Goal: Check status: Check status

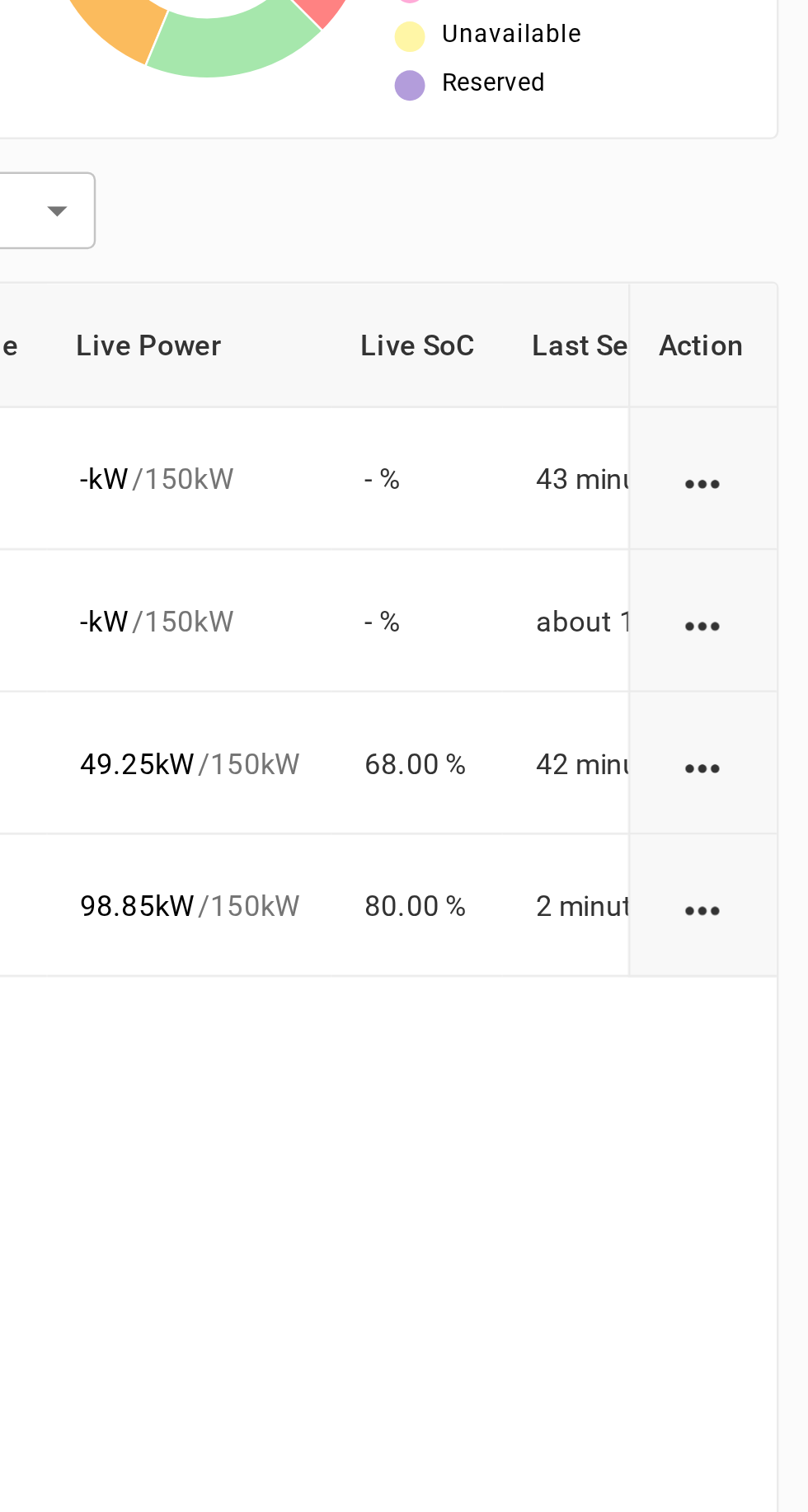
scroll to position [1, 0]
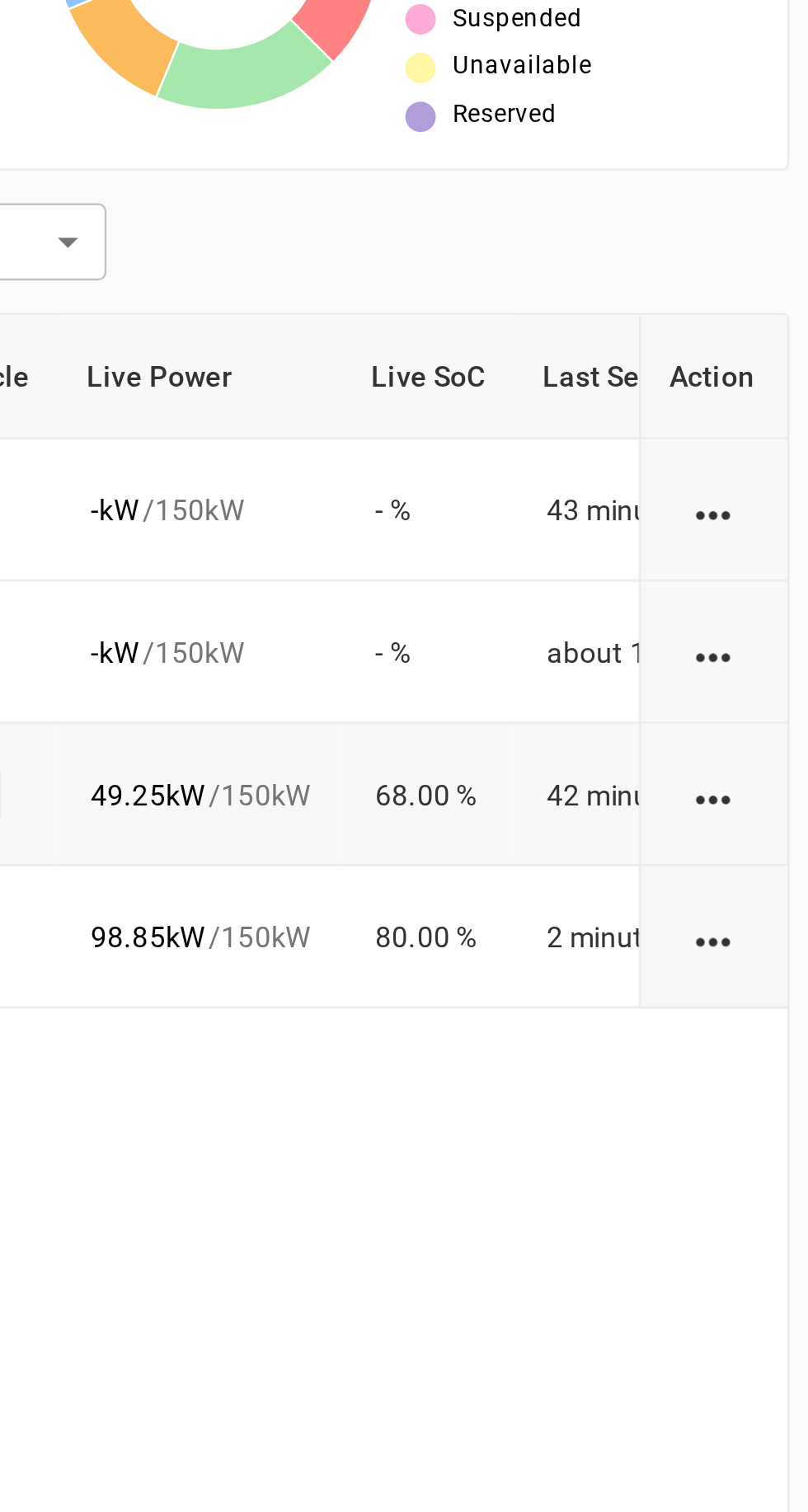
click at [459, 726] on link "E-44" at bounding box center [453, 733] width 30 height 20
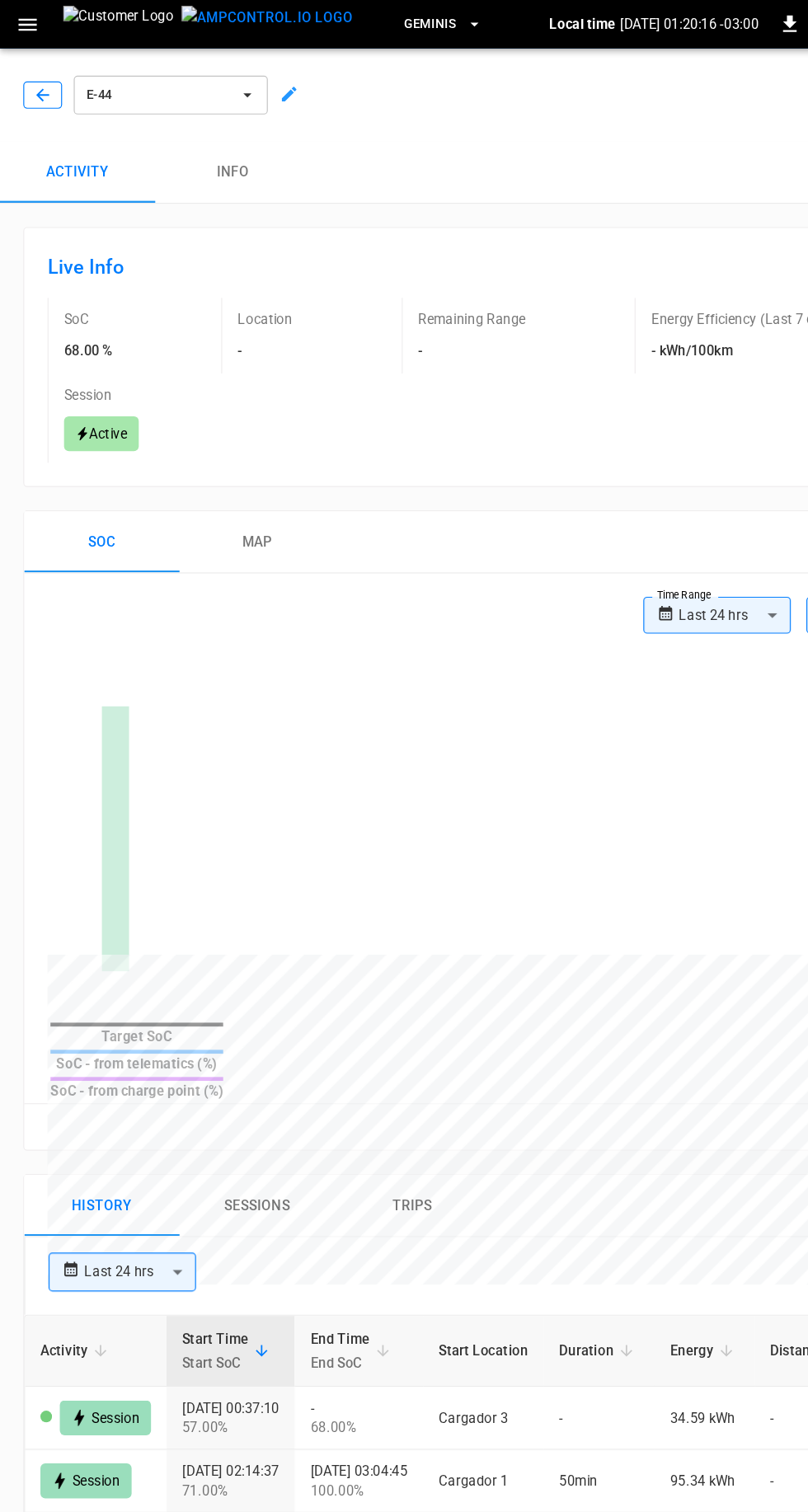
click at [35, 80] on icon "button" at bounding box center [36, 80] width 16 height 16
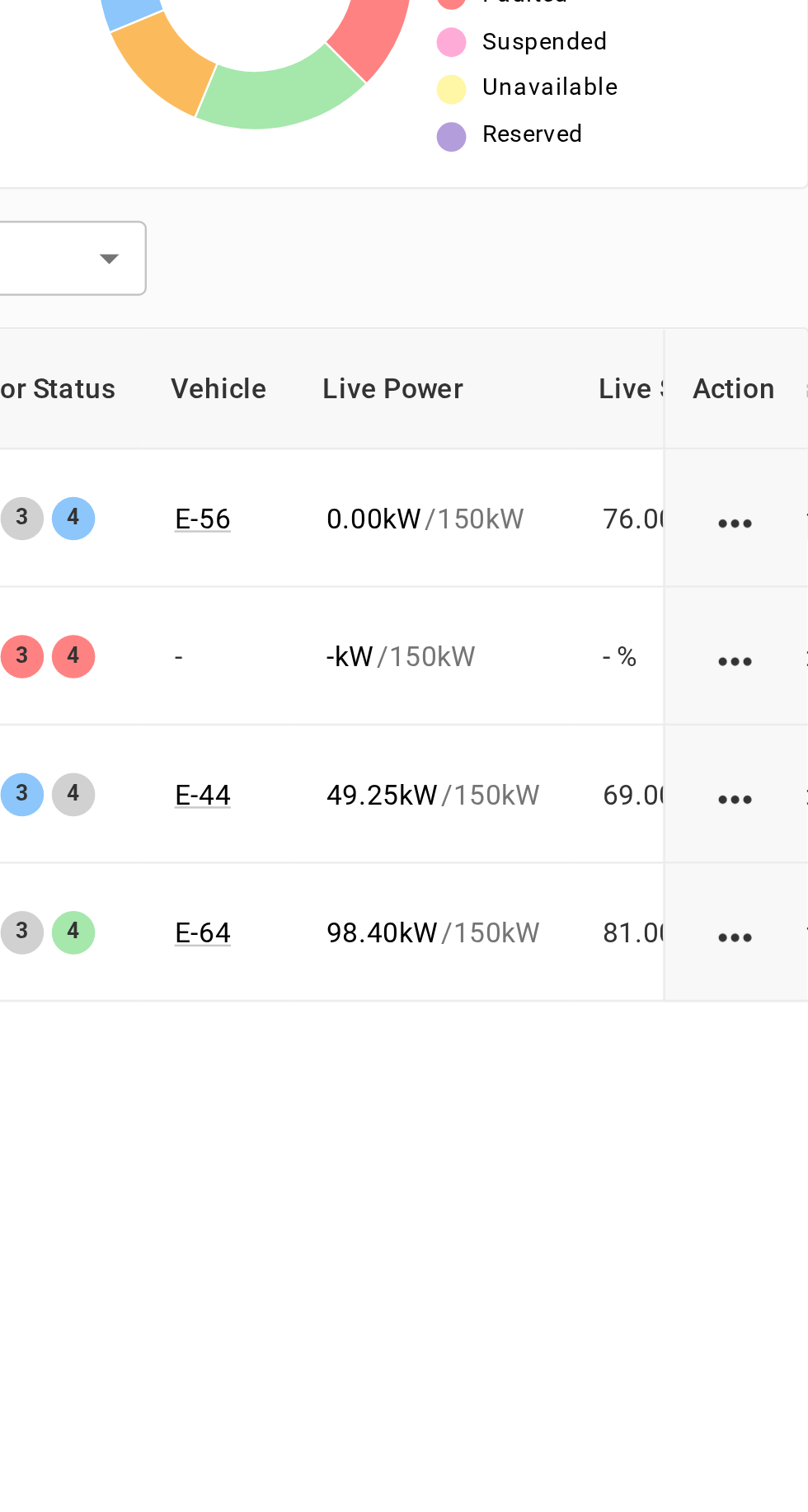
scroll to position [1, 0]
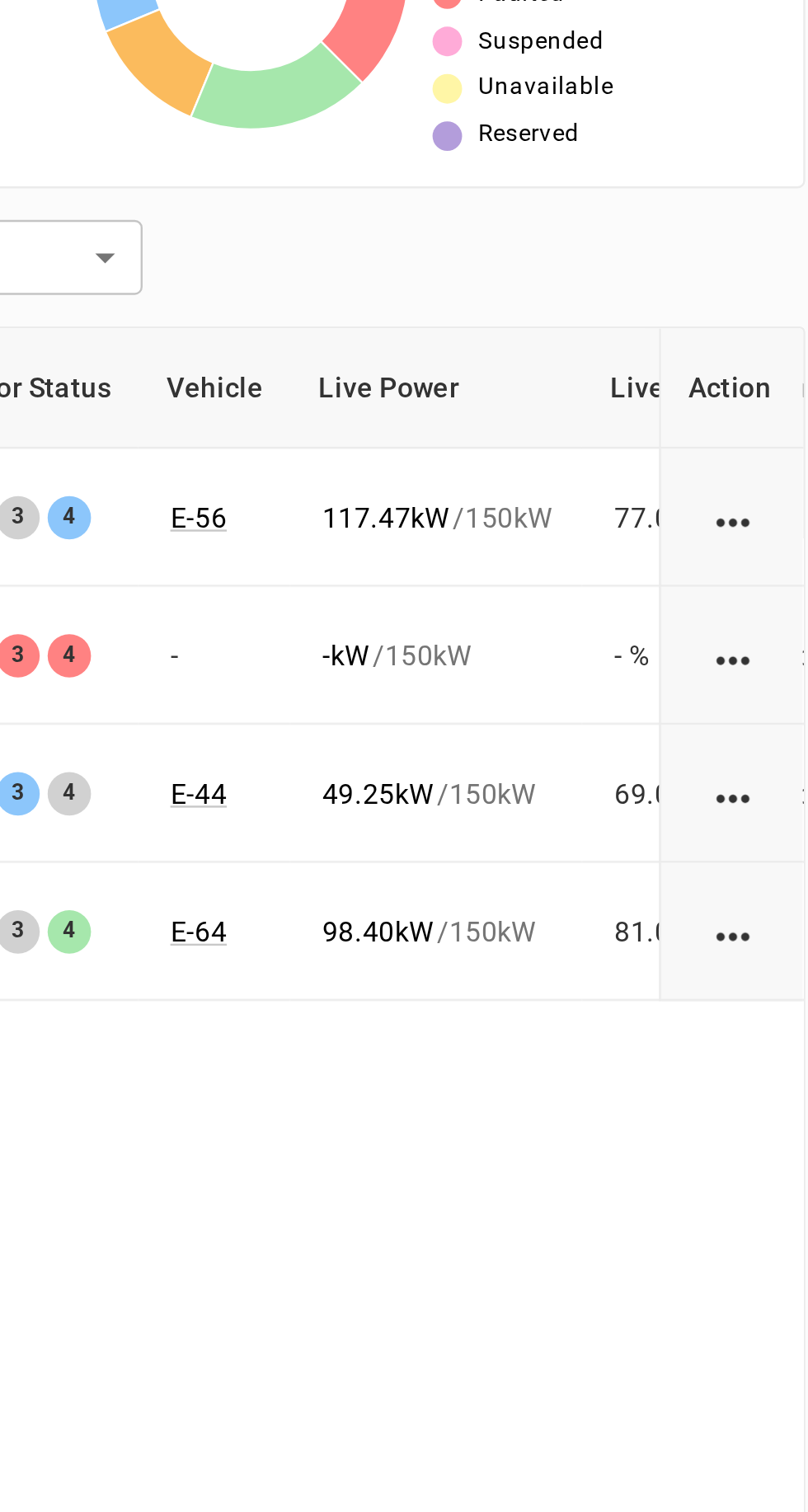
click at [451, 585] on th "Connector Status" at bounding box center [452, 563] width 115 height 50
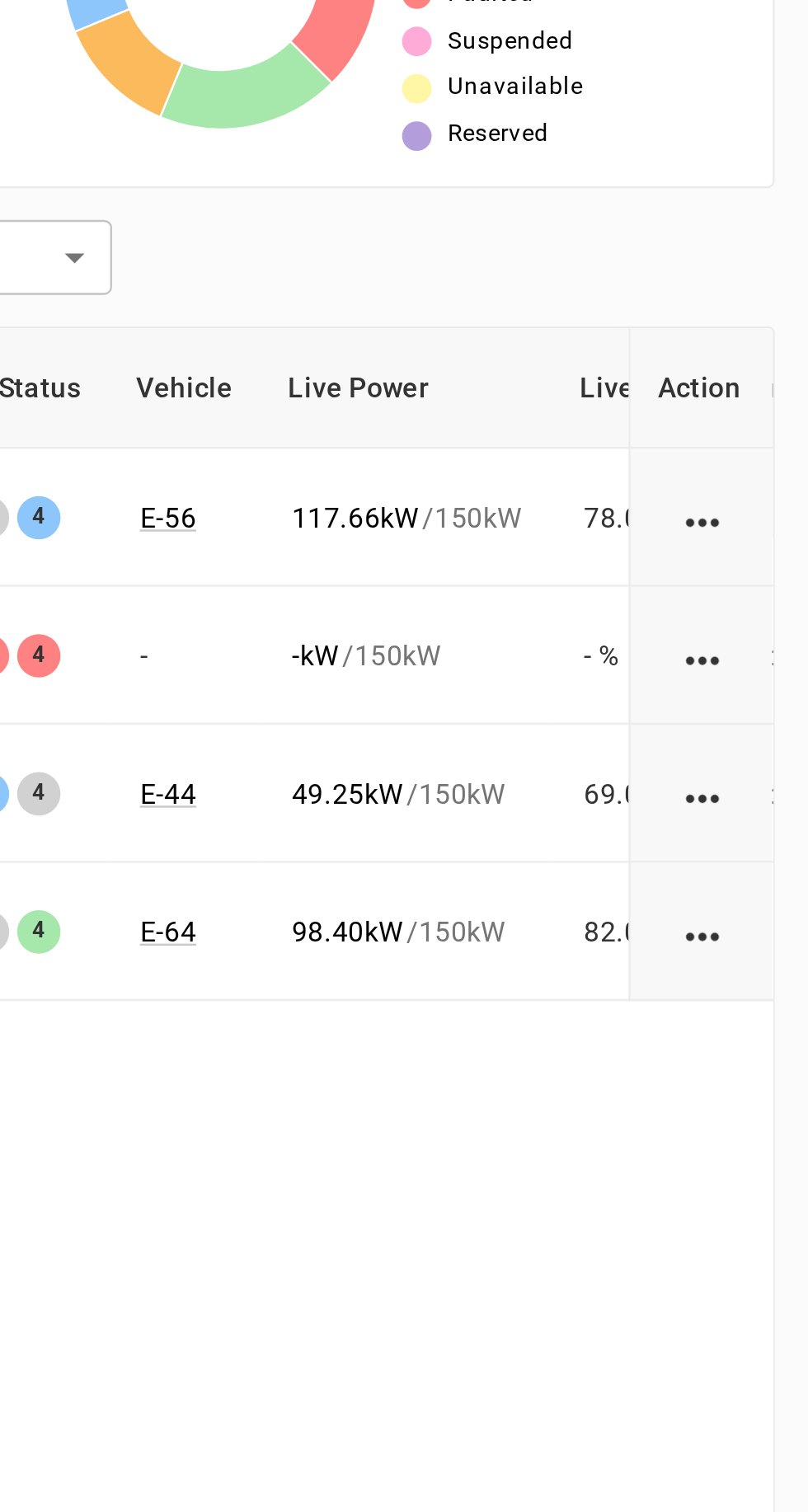
click at [492, 584] on th "Connector Status" at bounding box center [452, 563] width 115 height 50
